Goal: Information Seeking & Learning: Learn about a topic

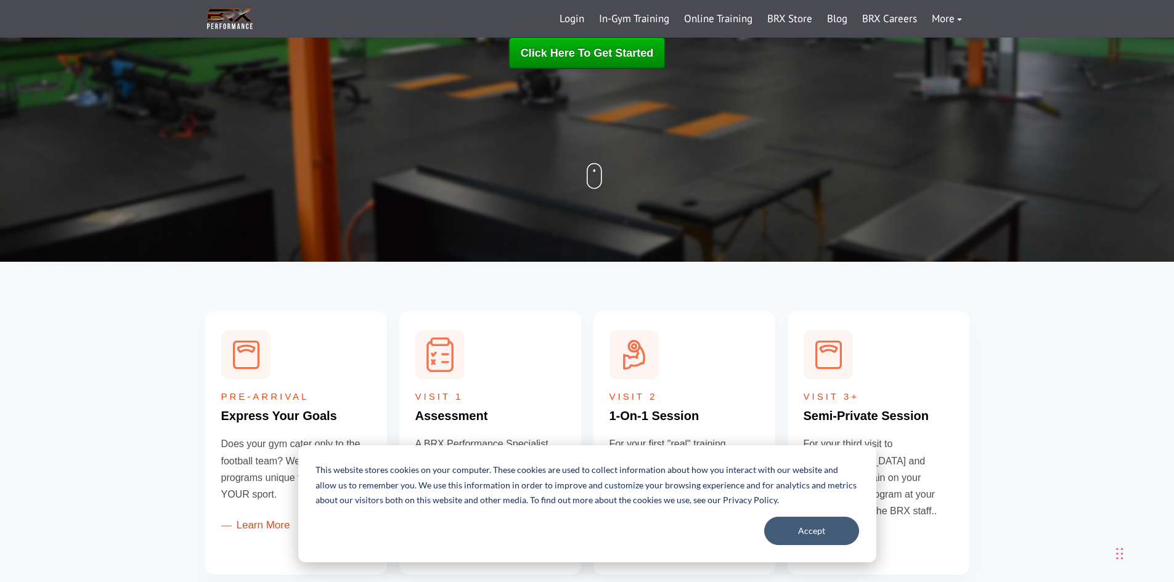
scroll to position [370, 0]
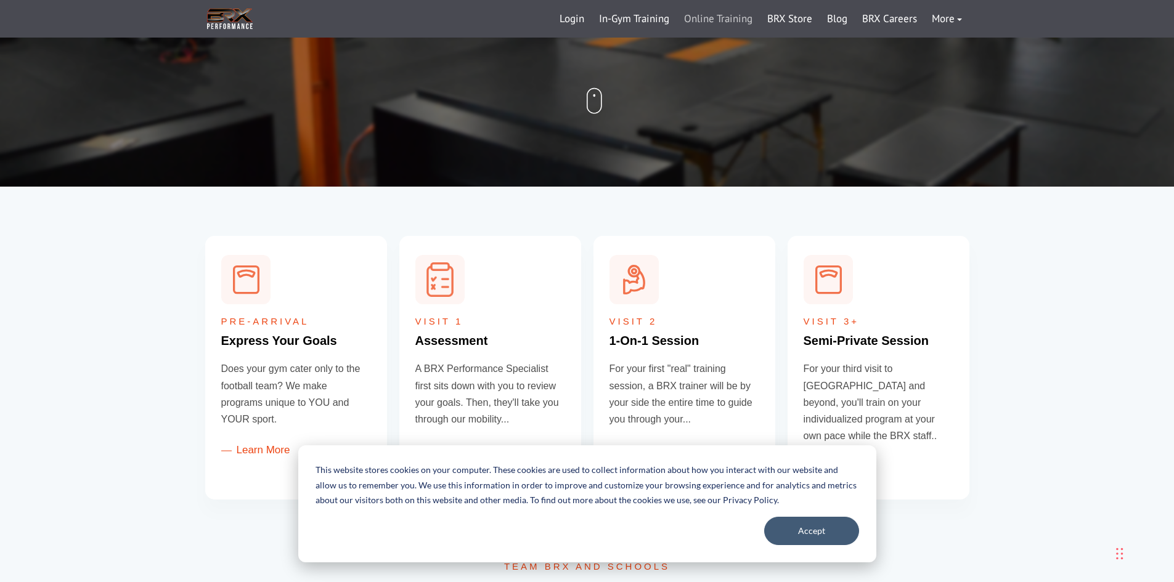
click at [728, 20] on link "Online Training" at bounding box center [718, 19] width 83 height 30
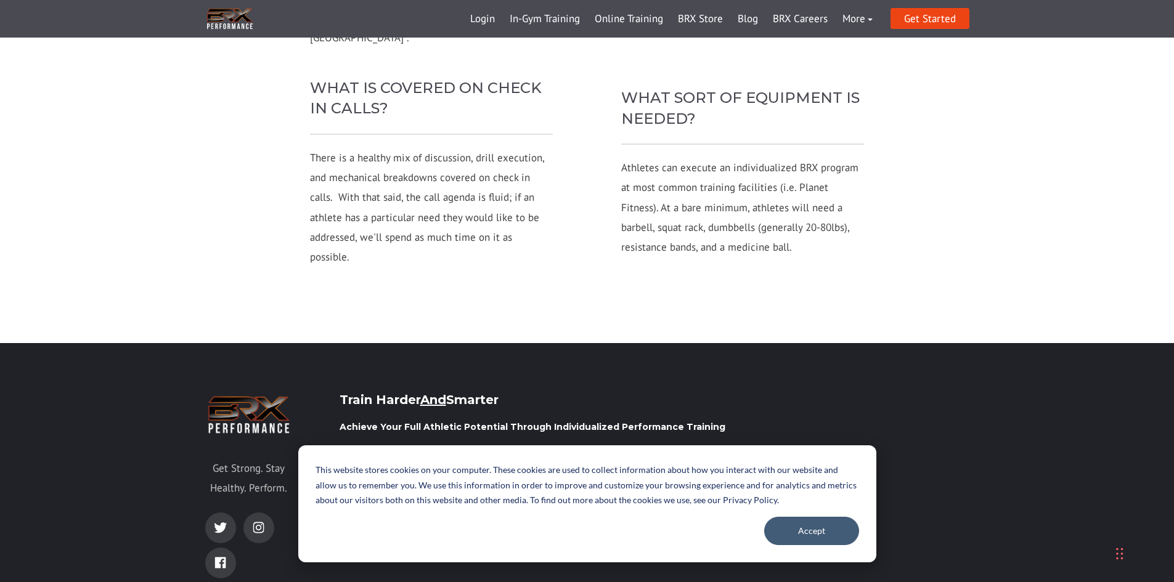
scroll to position [3204, 0]
